Goal: Find specific page/section: Find specific page/section

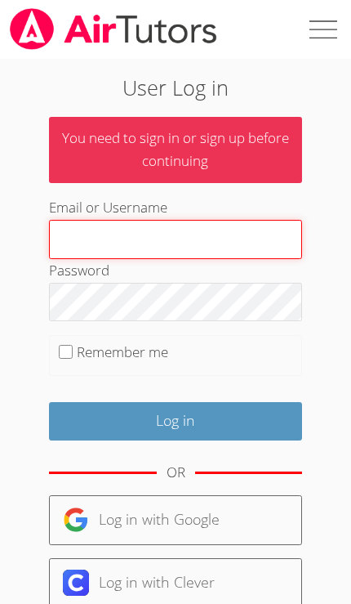
type input "Tracie.hymer@gmail.com"
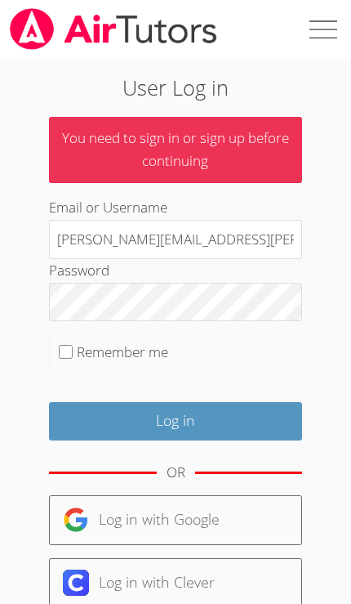
click at [175, 417] on input "Log in" at bounding box center [175, 421] width 253 height 38
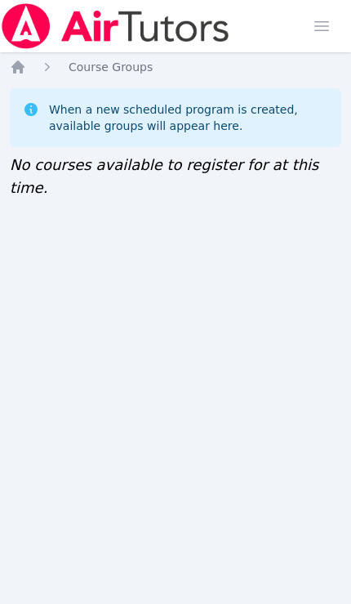
click at [189, 22] on img at bounding box center [115, 26] width 231 height 46
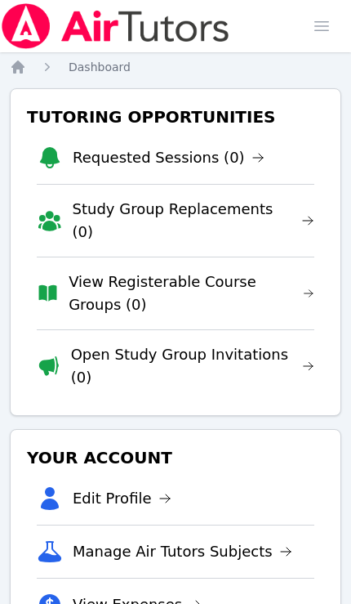
click at [325, 29] on span "button" at bounding box center [322, 26] width 36 height 36
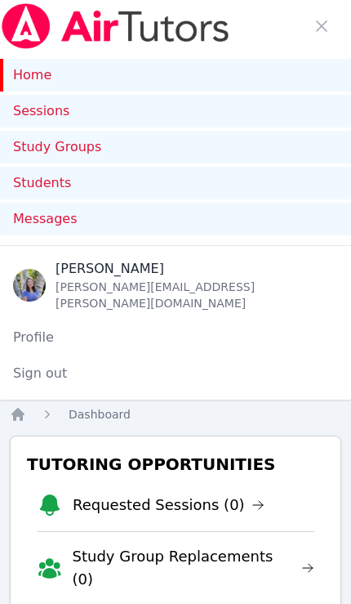
click at [250, 142] on link "Study Groups" at bounding box center [175, 147] width 351 height 33
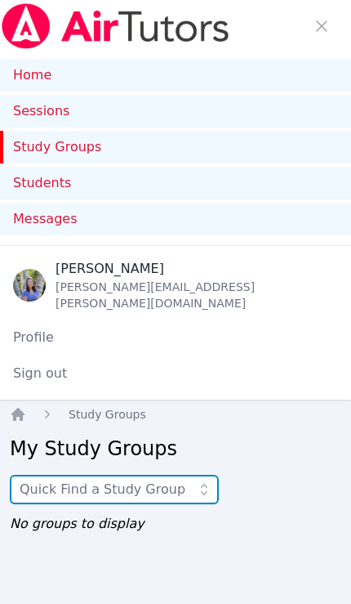
click at [187, 475] on input "text" at bounding box center [114, 489] width 209 height 29
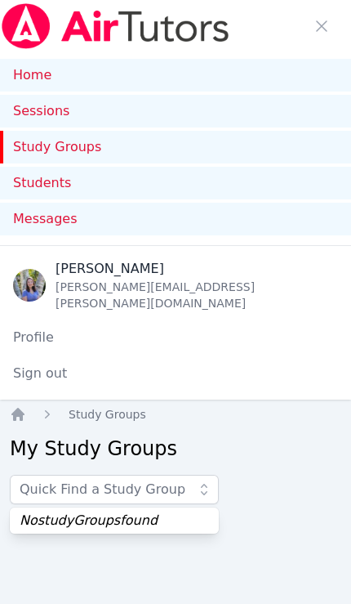
click at [310, 185] on link "Students" at bounding box center [175, 183] width 351 height 33
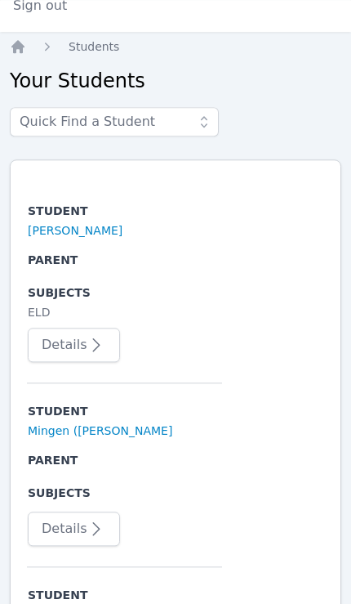
scroll to position [351, 0]
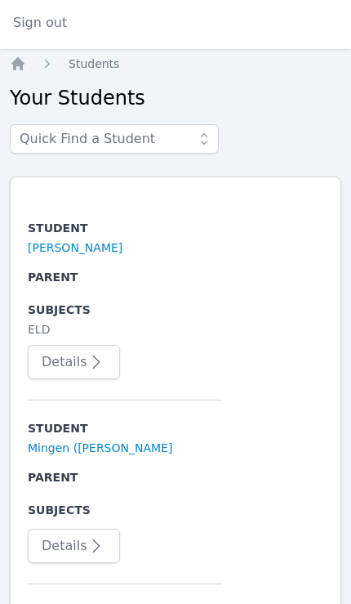
click at [114, 345] on button "Details" at bounding box center [74, 362] width 92 height 34
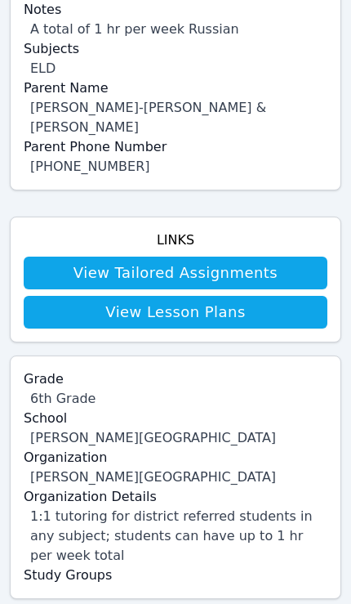
click at [300, 257] on link "View Tailored Assignments" at bounding box center [176, 273] width 304 height 33
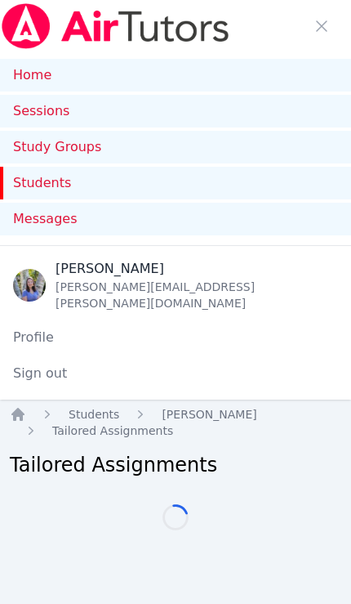
scroll to position [95, 0]
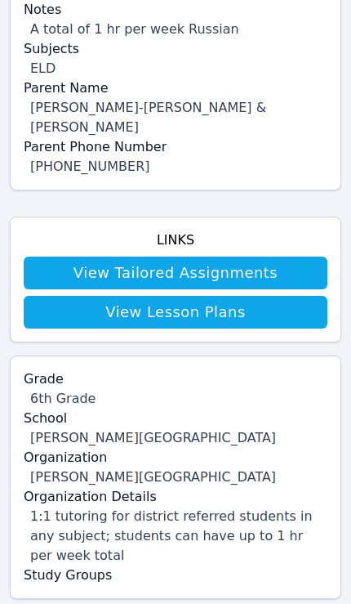
click at [282, 296] on link "View Lesson Plans" at bounding box center [176, 312] width 304 height 33
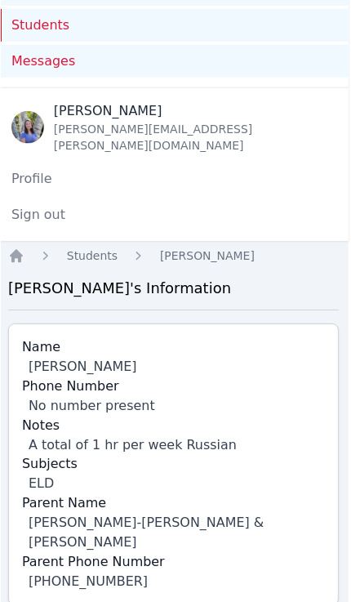
scroll to position [159, 2]
